Goal: Navigation & Orientation: Find specific page/section

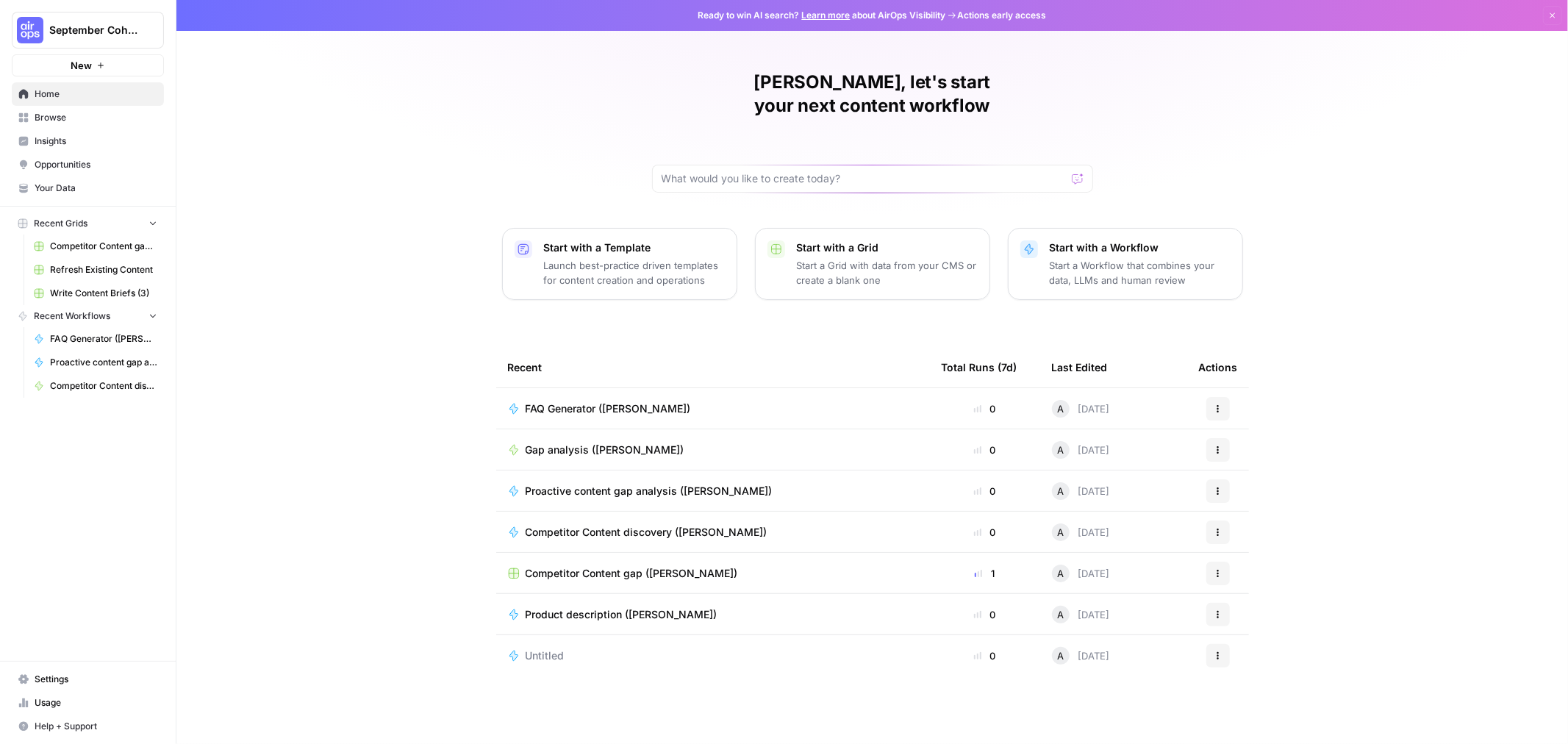
click at [115, 28] on span "September Cohort" at bounding box center [94, 30] width 89 height 14
click at [104, 139] on span "Smartsheet SEO" at bounding box center [141, 133] width 194 height 14
